Goal: Find specific page/section: Find specific page/section

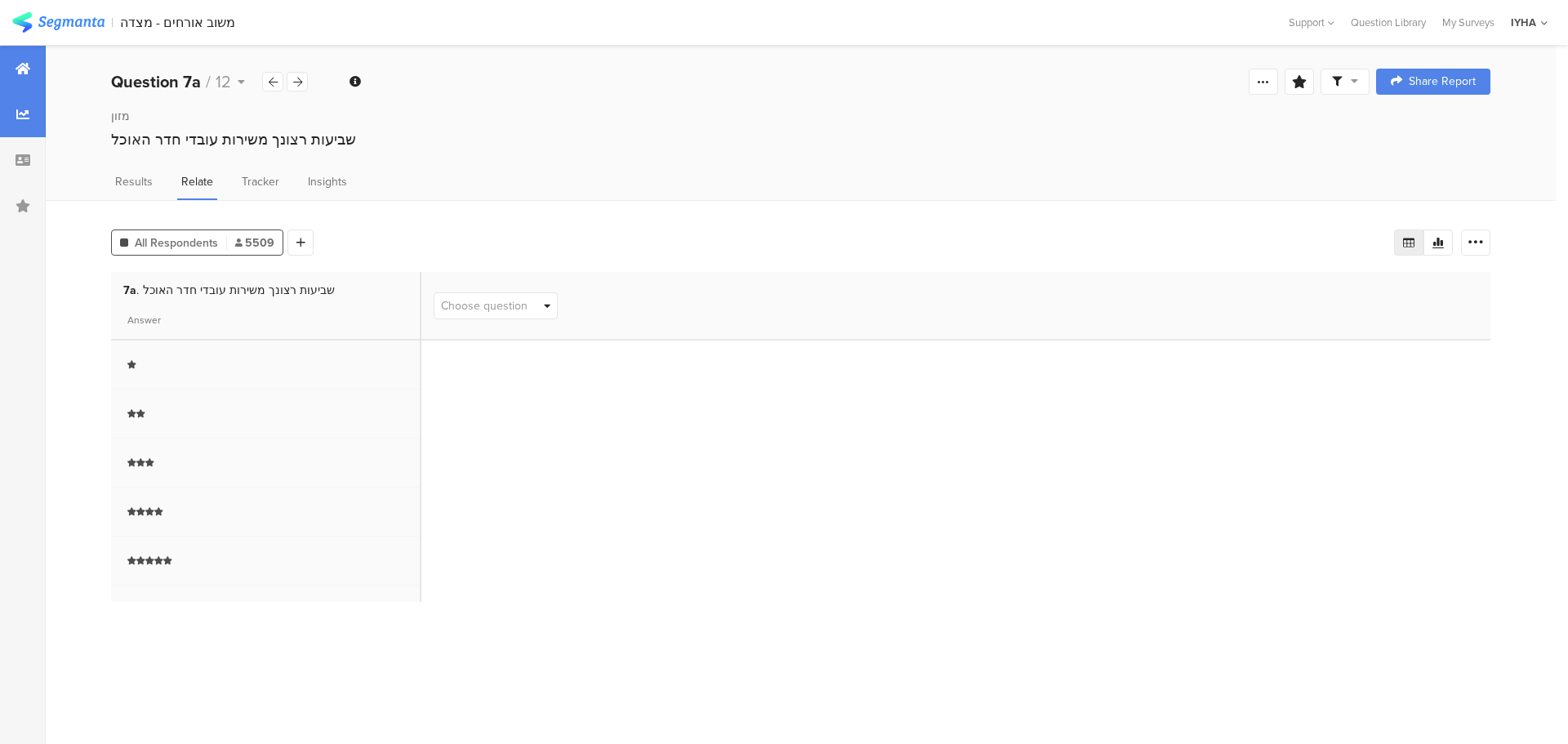
click at [27, 70] on icon at bounding box center [23, 68] width 15 height 13
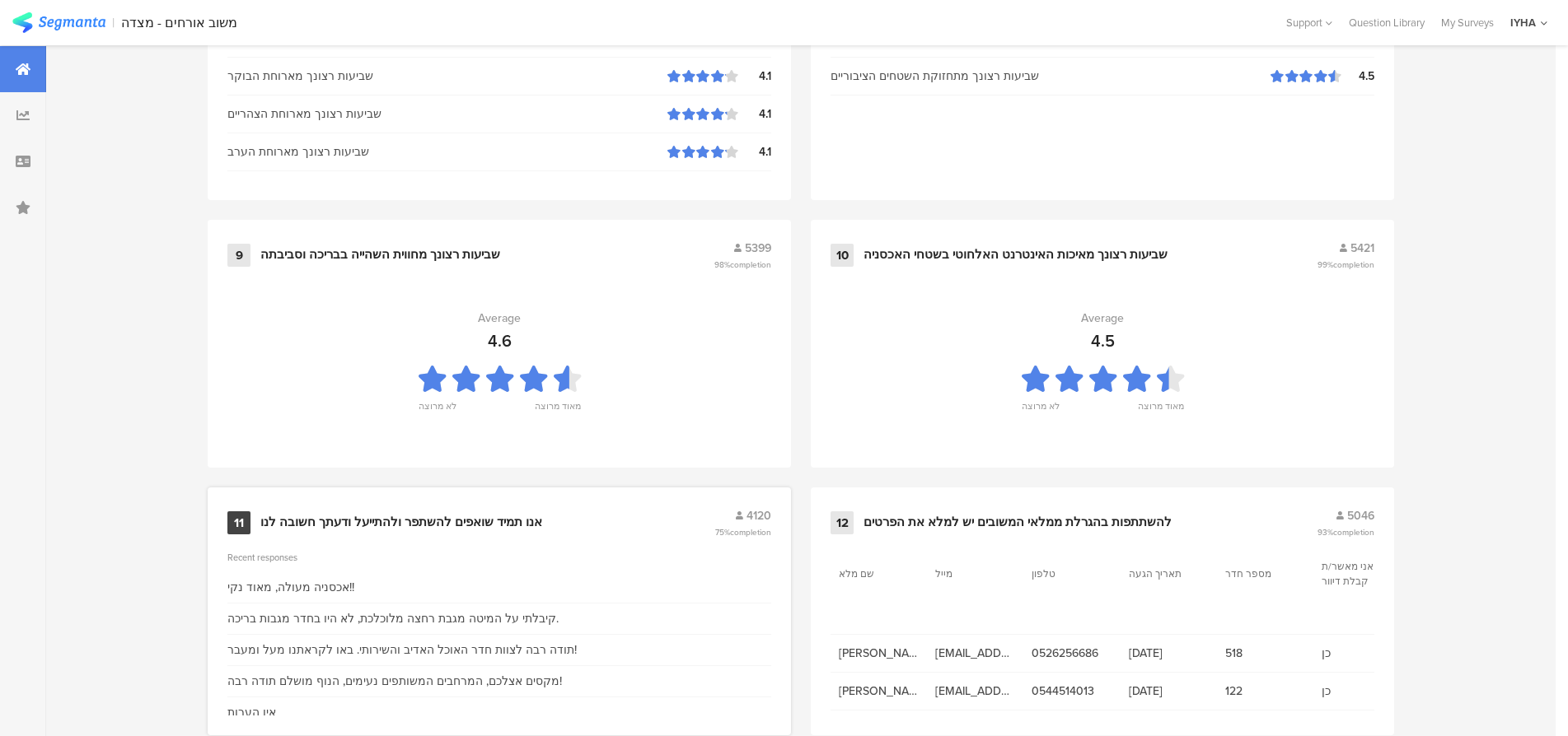
scroll to position [1648, 0]
click at [420, 517] on div "אנו תמיד שואפים להשתפר ולהתייעל ודעתך חשובה לנו" at bounding box center [402, 521] width 282 height 16
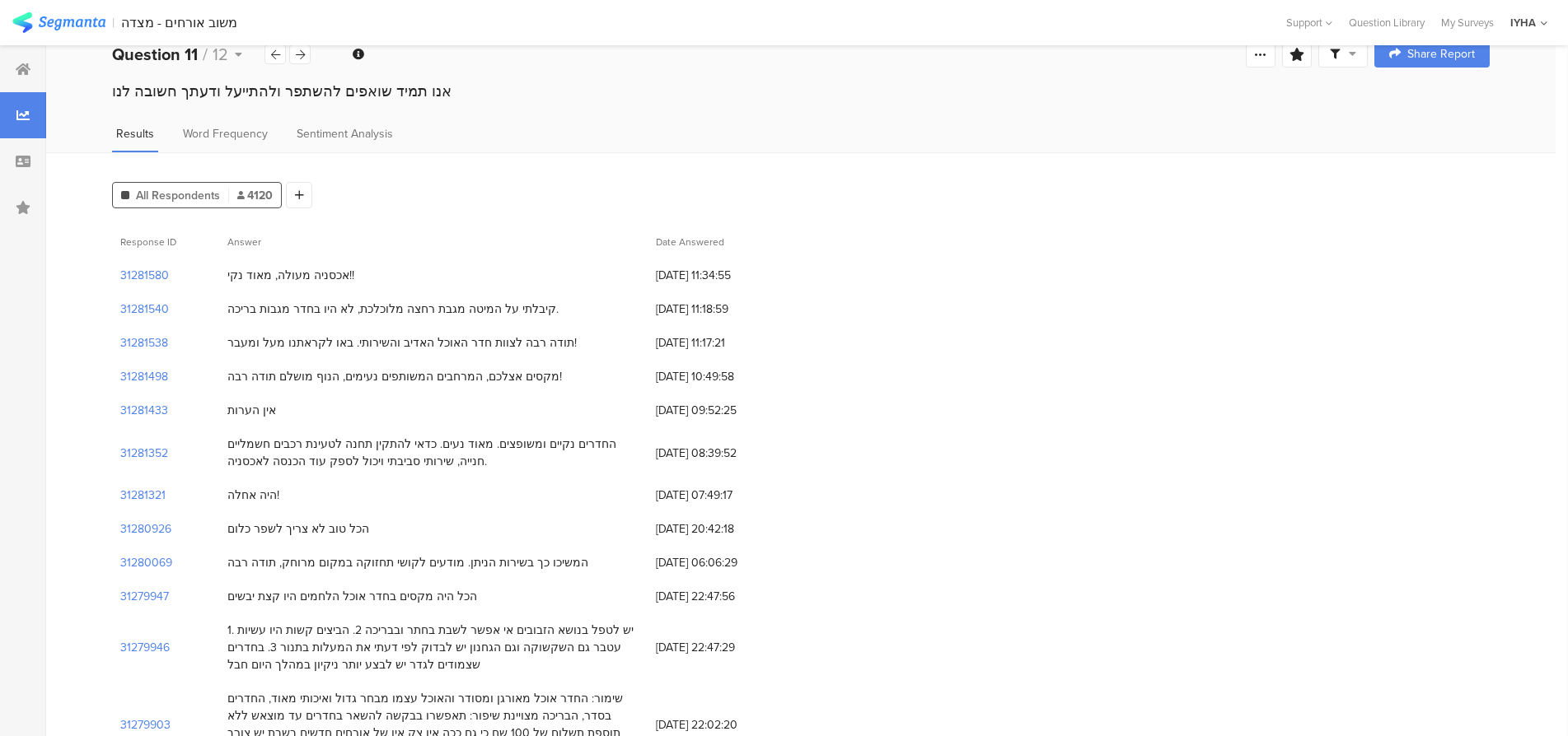
scroll to position [42, 0]
